Goal: Transaction & Acquisition: Purchase product/service

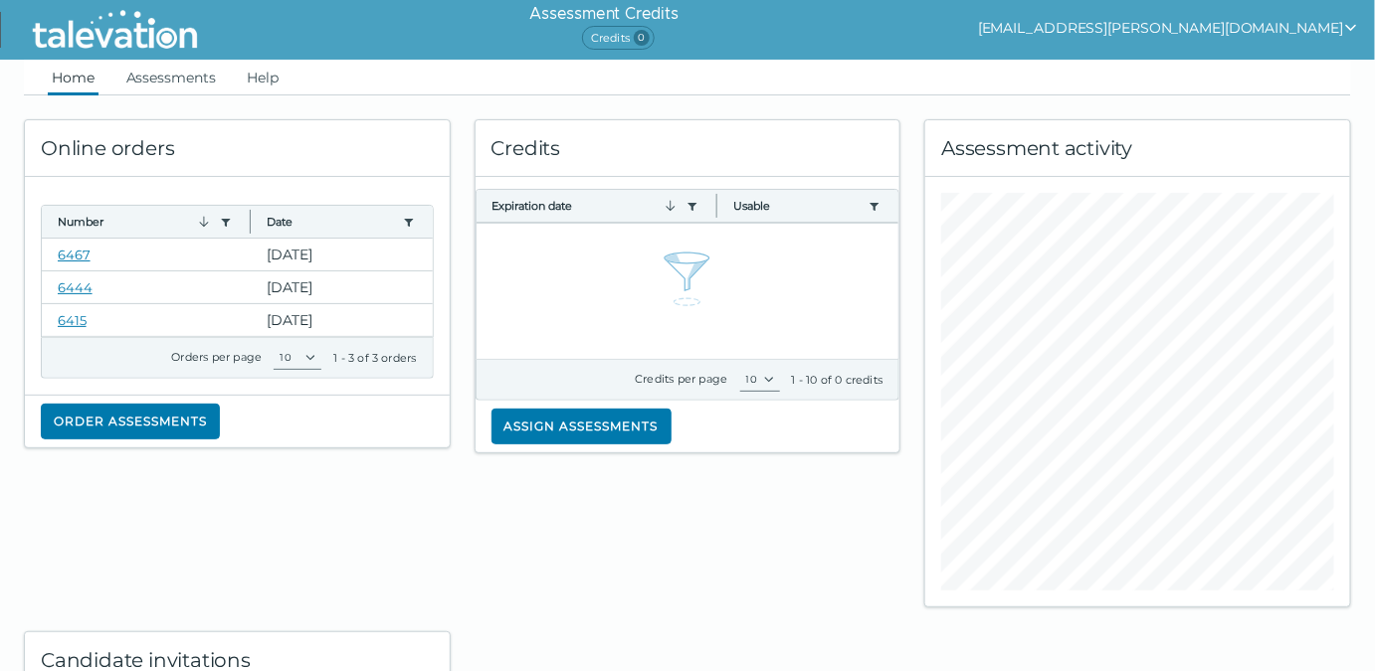
click at [1348, 25] on icon "show user actions" at bounding box center [1351, 28] width 16 height 16
click at [967, 18] on div "Assessment Credits Credits 0 [EMAIL_ADDRESS][PERSON_NAME][DOMAIN_NAME] Sign out" at bounding box center [802, 30] width 1145 height 60
click at [134, 424] on button "Order assessments" at bounding box center [130, 422] width 179 height 36
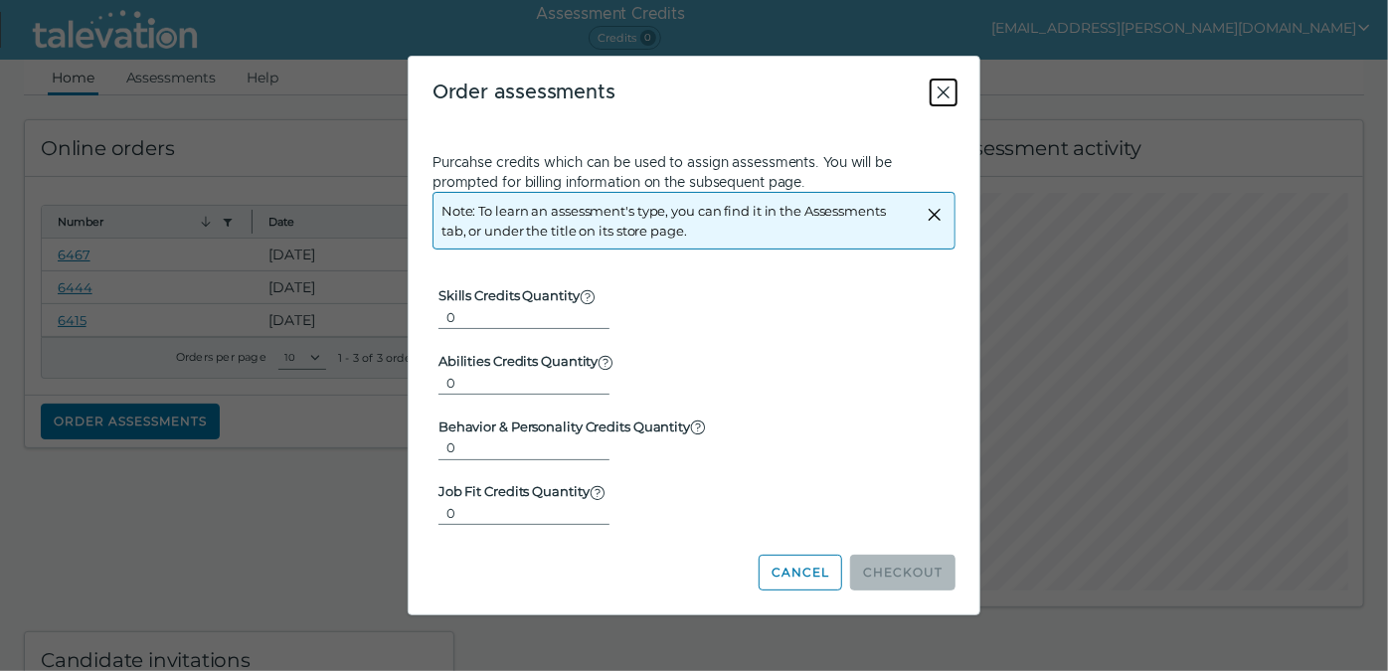
click at [936, 92] on icon "Close" at bounding box center [944, 93] width 24 height 24
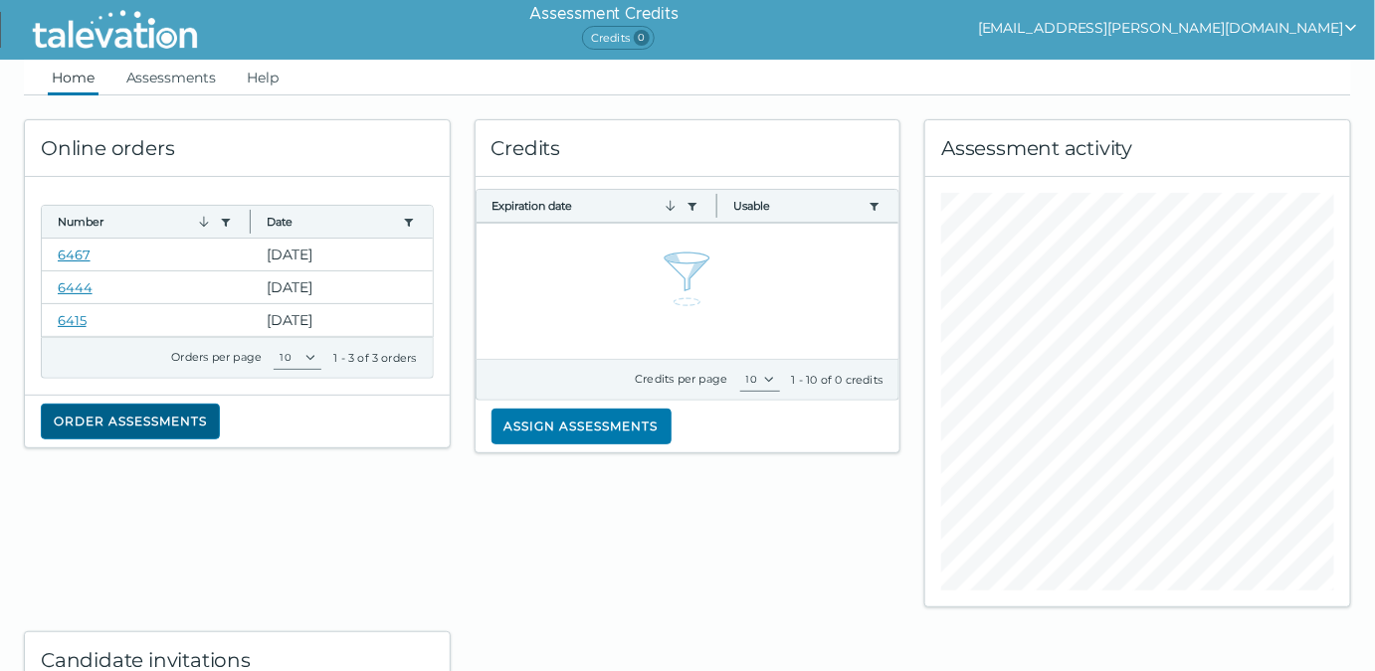
click at [104, 412] on button "Order assessments" at bounding box center [130, 422] width 179 height 36
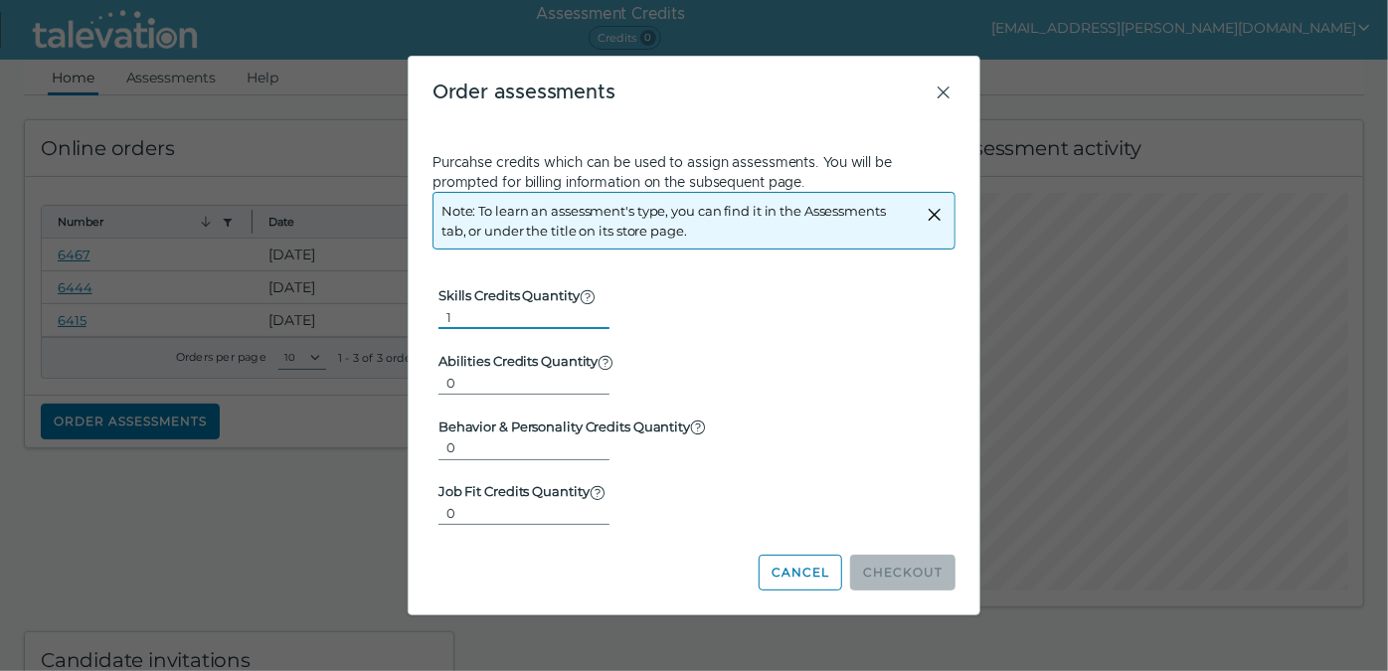
click at [594, 310] on input "1" at bounding box center [524, 317] width 171 height 24
click at [594, 310] on input "2" at bounding box center [524, 317] width 171 height 24
type input "3"
click at [591, 309] on input "3" at bounding box center [524, 317] width 171 height 24
click at [906, 563] on button "Checkout" at bounding box center [902, 573] width 105 height 36
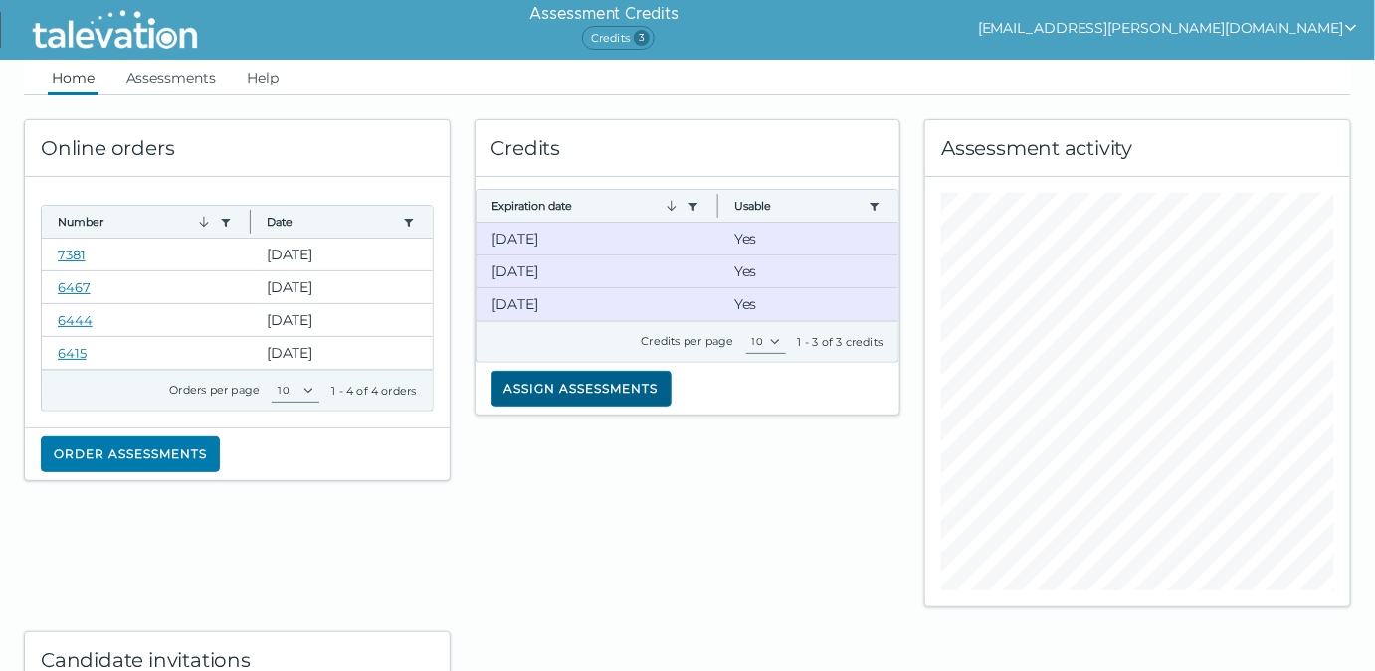
click at [616, 389] on button "Assign assessments" at bounding box center [581, 389] width 180 height 36
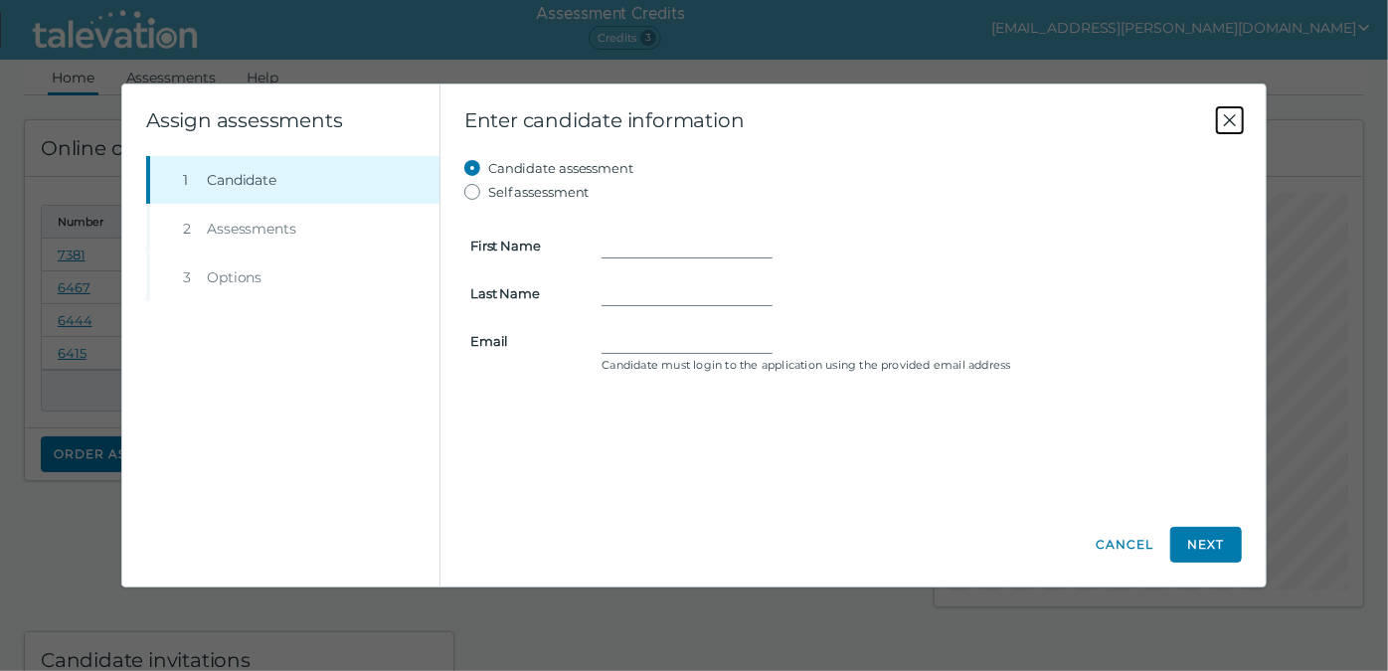
click at [1230, 118] on icon "Close" at bounding box center [1230, 120] width 24 height 24
